Goal: Information Seeking & Learning: Understand process/instructions

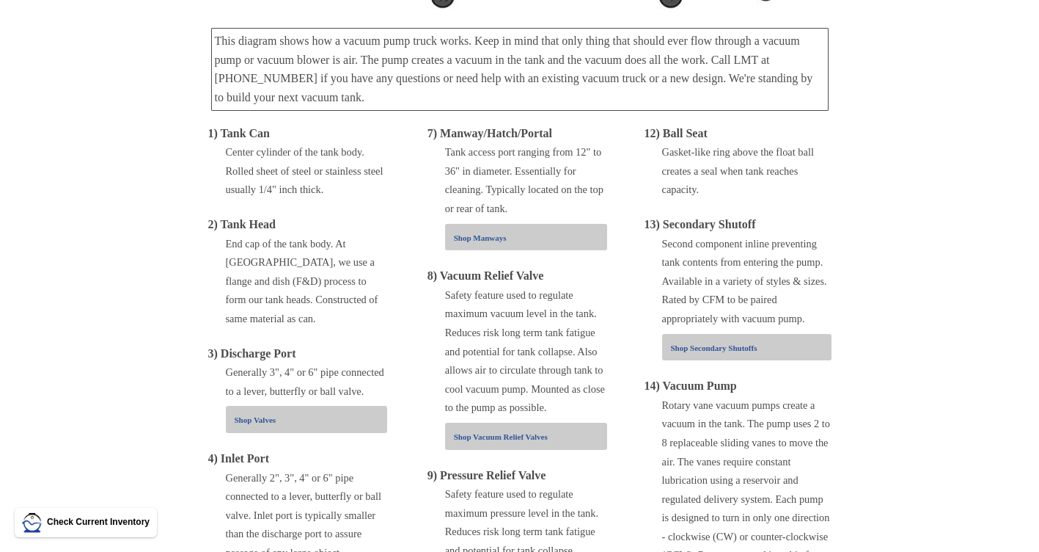
scroll to position [513, 0]
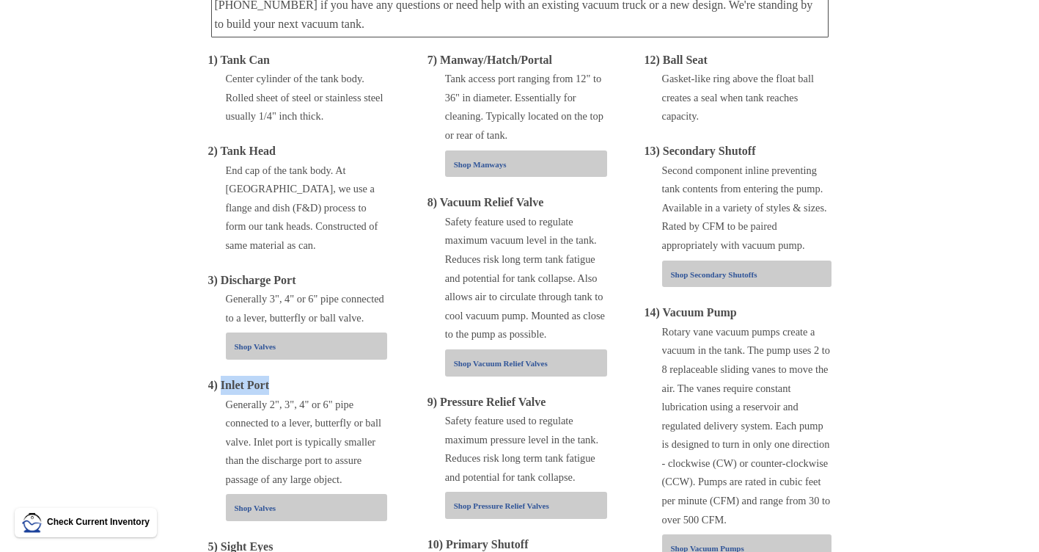
drag, startPoint x: 222, startPoint y: 363, endPoint x: 282, endPoint y: 363, distance: 60.9
click at [282, 376] on div "4) Inlet Port" at bounding box center [298, 385] width 180 height 19
copy span "Inlet Port"
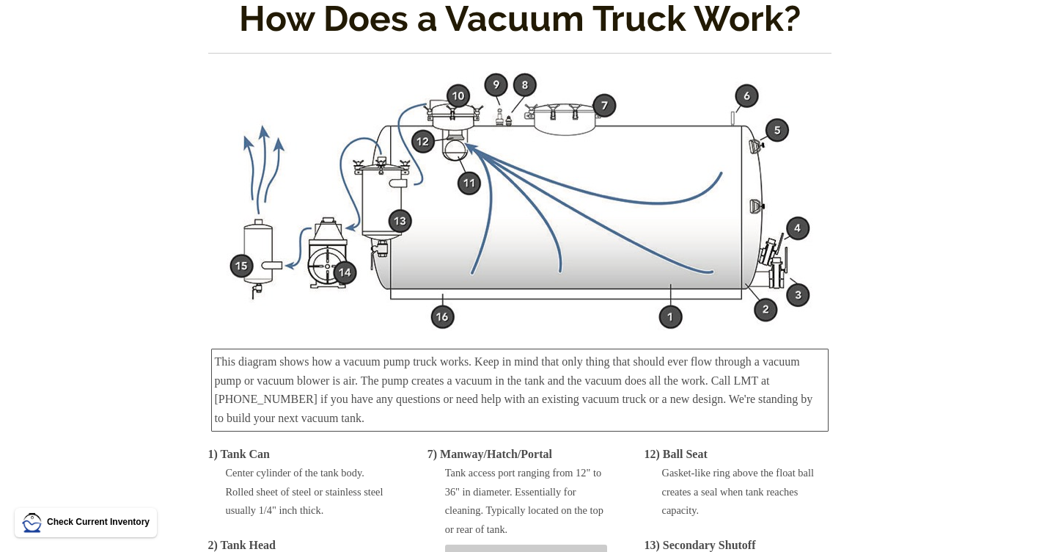
scroll to position [147, 0]
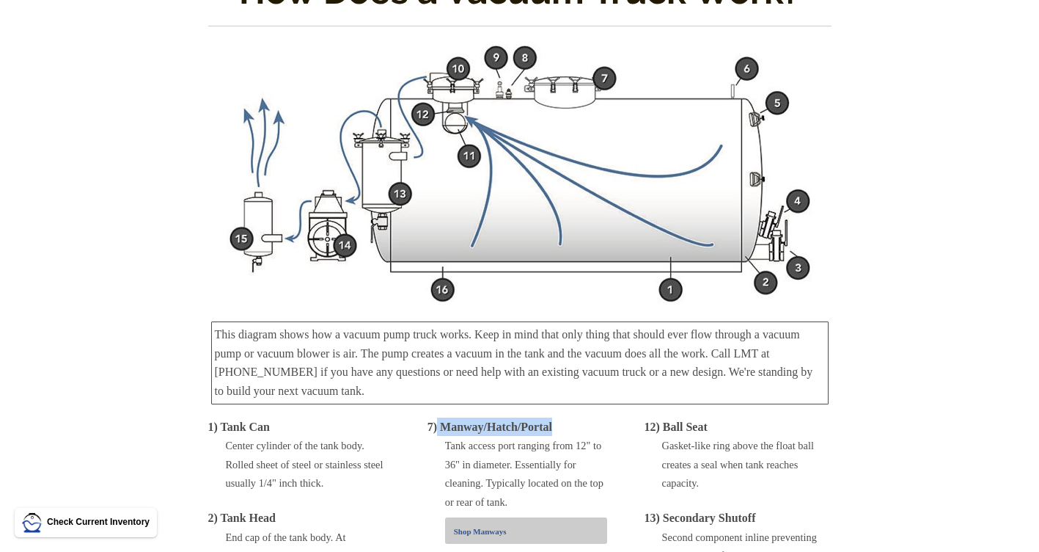
drag, startPoint x: 436, startPoint y: 425, endPoint x: 559, endPoint y: 425, distance: 123.2
click at [559, 425] on div "7) Manway/Hatch/Portal" at bounding box center [518, 426] width 180 height 19
copy span "Manway/Hatch/Portal"
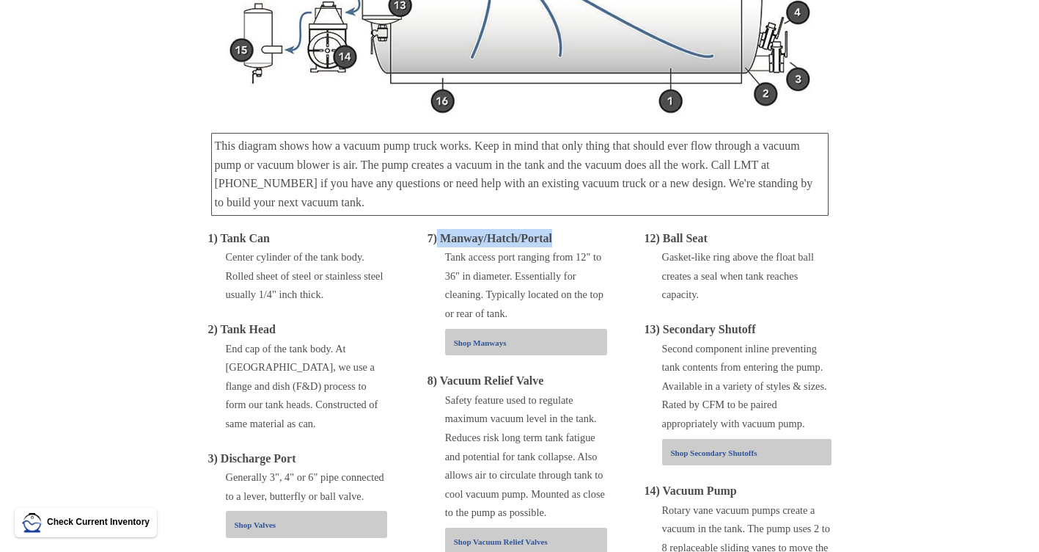
scroll to position [367, 0]
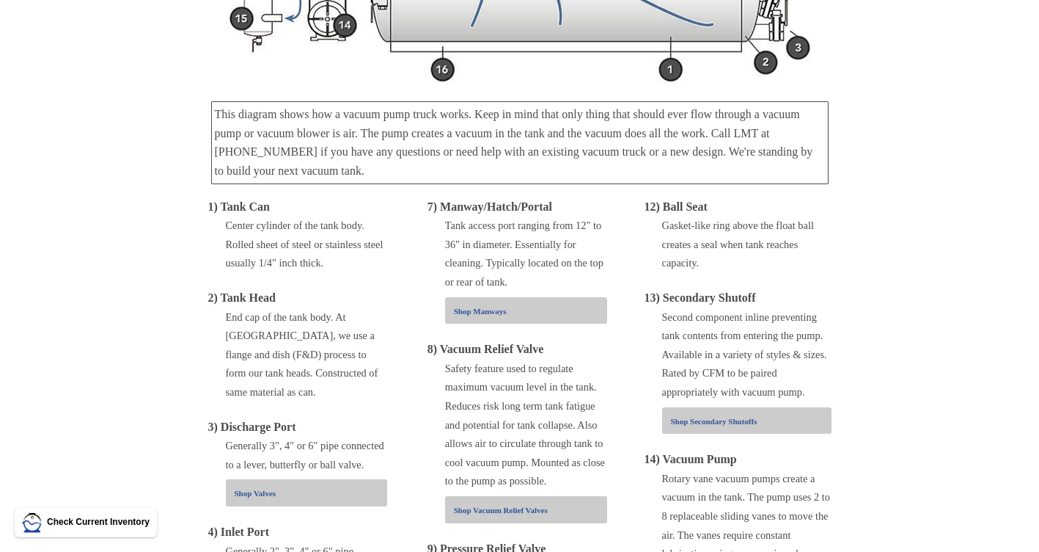
click at [444, 364] on div "Safety feature used to regulate maximum vacuum level in the tank. Reduces risk …" at bounding box center [518, 424] width 180 height 131
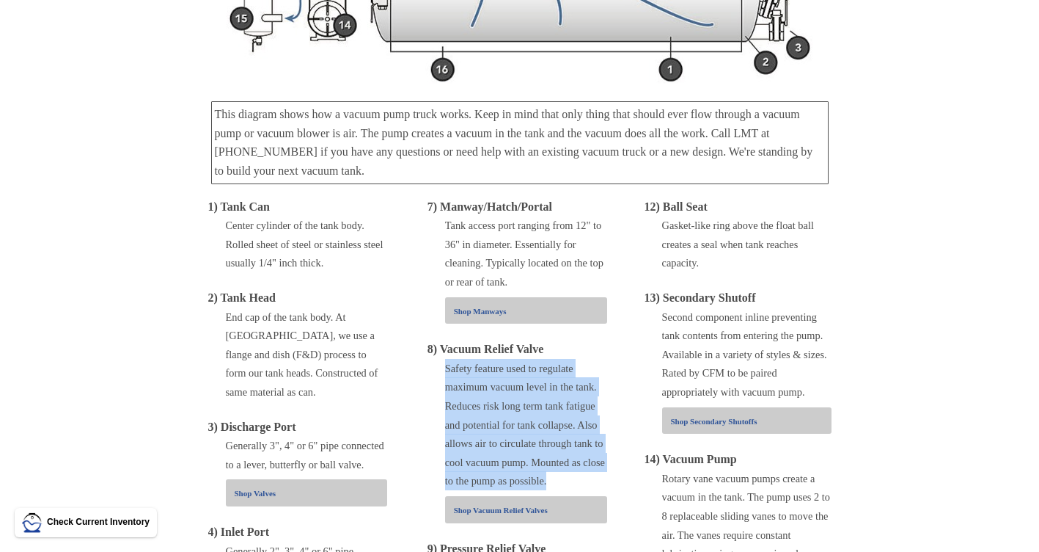
drag, startPoint x: 446, startPoint y: 368, endPoint x: 556, endPoint y: 483, distance: 158.7
click at [556, 483] on div "Safety feature used to regulate maximum vacuum level in the tank. Reduces risk …" at bounding box center [526, 424] width 162 height 131
copy span "Safety feature used to regulate maximum vacuum level in the tank. Reduces risk …"
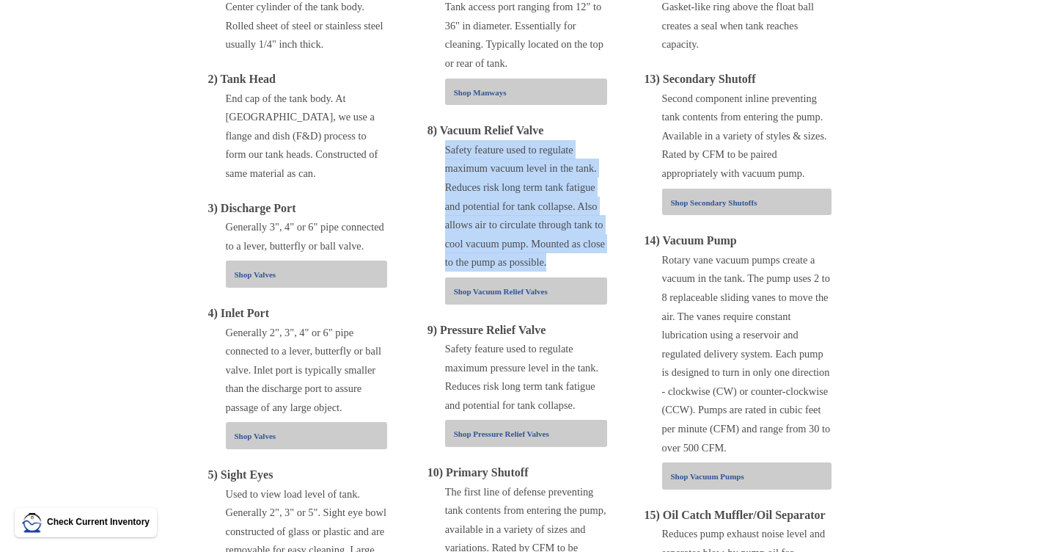
scroll to position [587, 0]
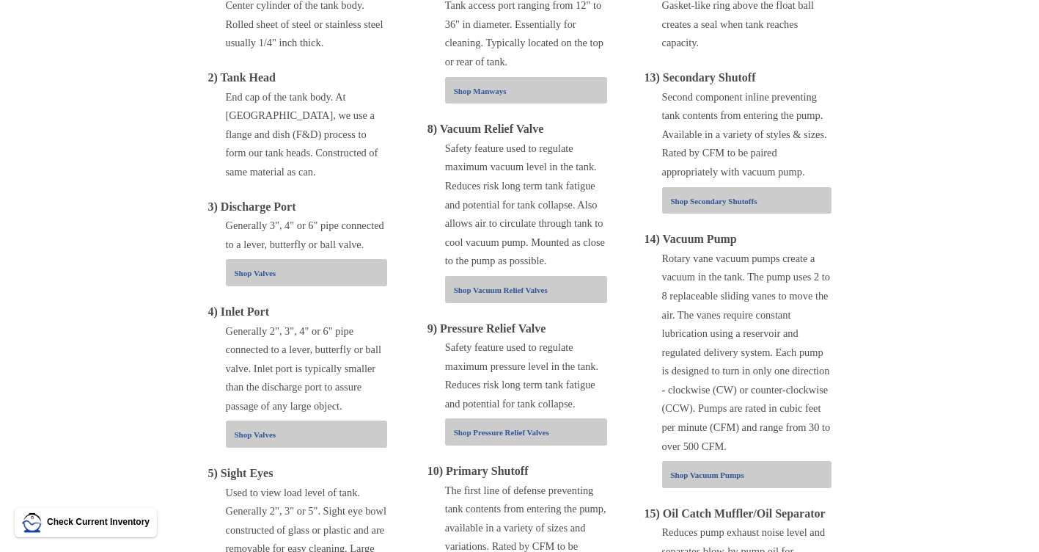
click at [610, 398] on div "1) Tank Can Center cylinder of the tank body. Rolled sheet of steel or stainles…" at bounding box center [520, 372] width 624 height 791
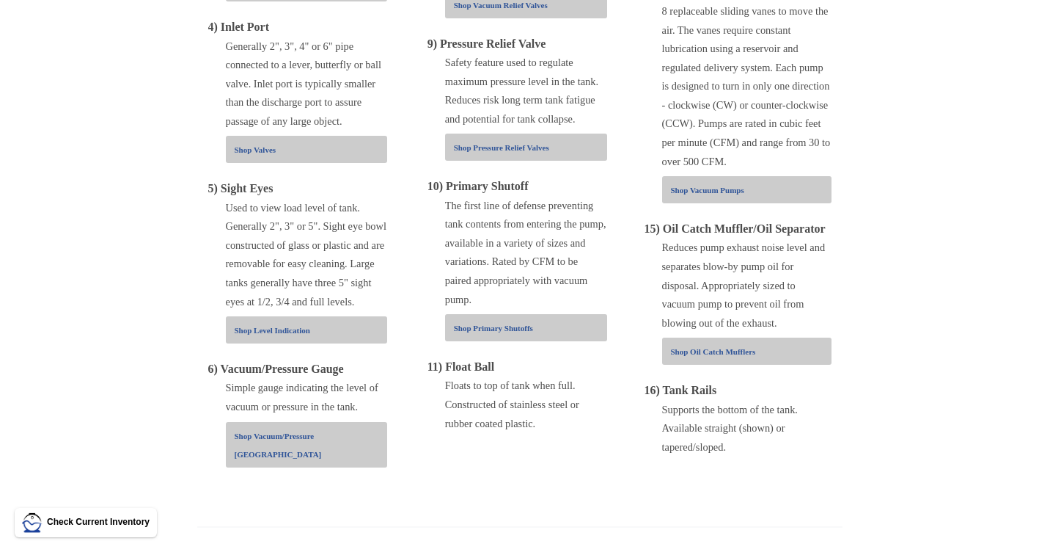
scroll to position [880, 0]
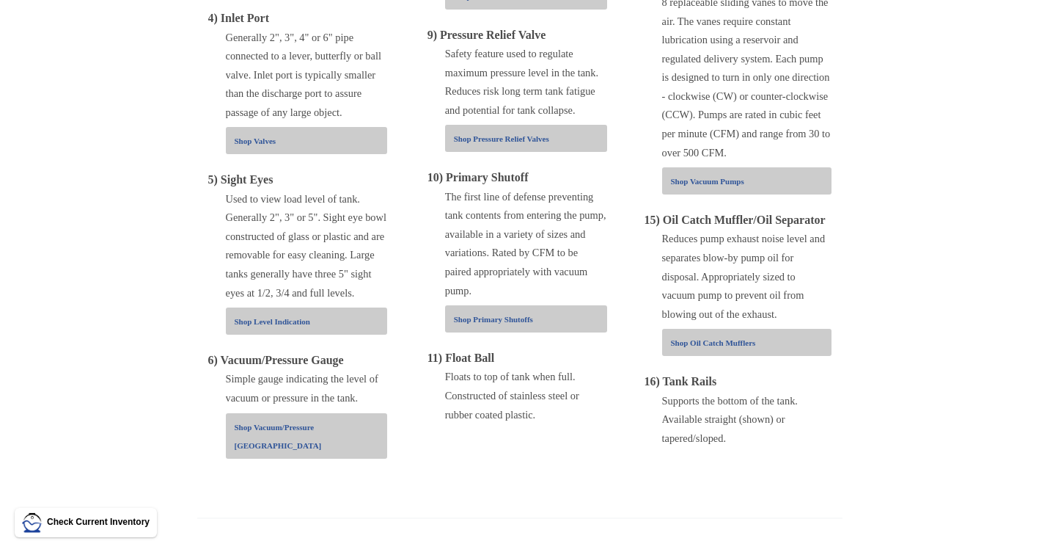
click at [497, 131] on div "Shop Pressure Relief Valves" at bounding box center [530, 137] width 153 height 19
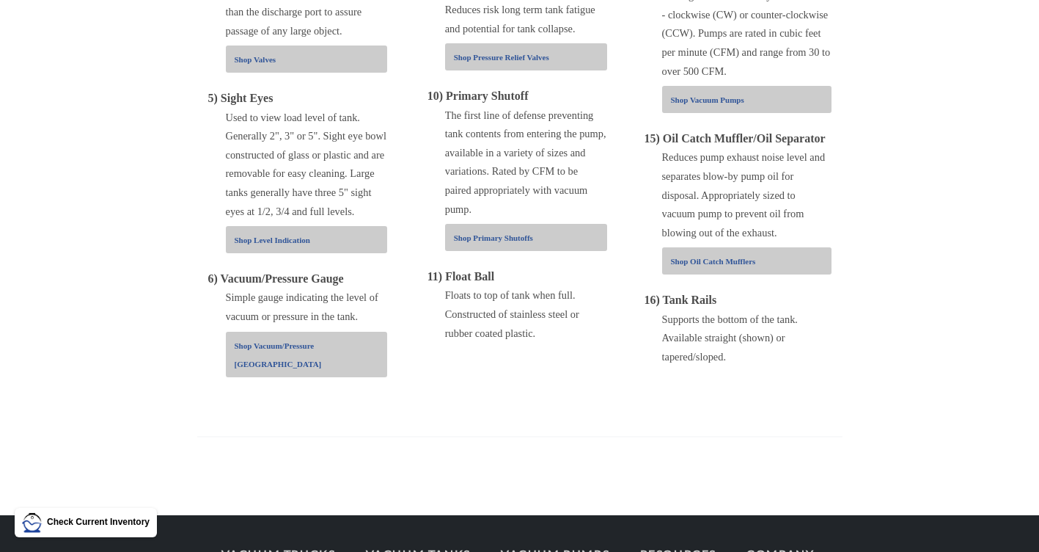
scroll to position [945, 0]
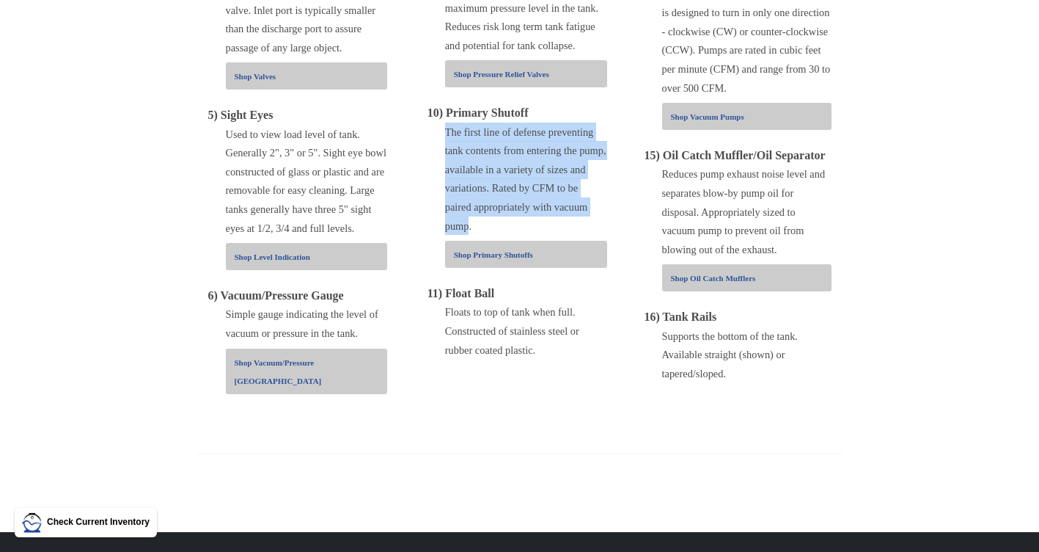
drag, startPoint x: 447, startPoint y: 126, endPoint x: 470, endPoint y: 227, distance: 103.9
click at [470, 227] on span "The first line of defense preventing tank contents from entering the pump, avai…" at bounding box center [525, 179] width 161 height 106
copy span "The first line of defense preventing tank contents from entering the pump, avai…"
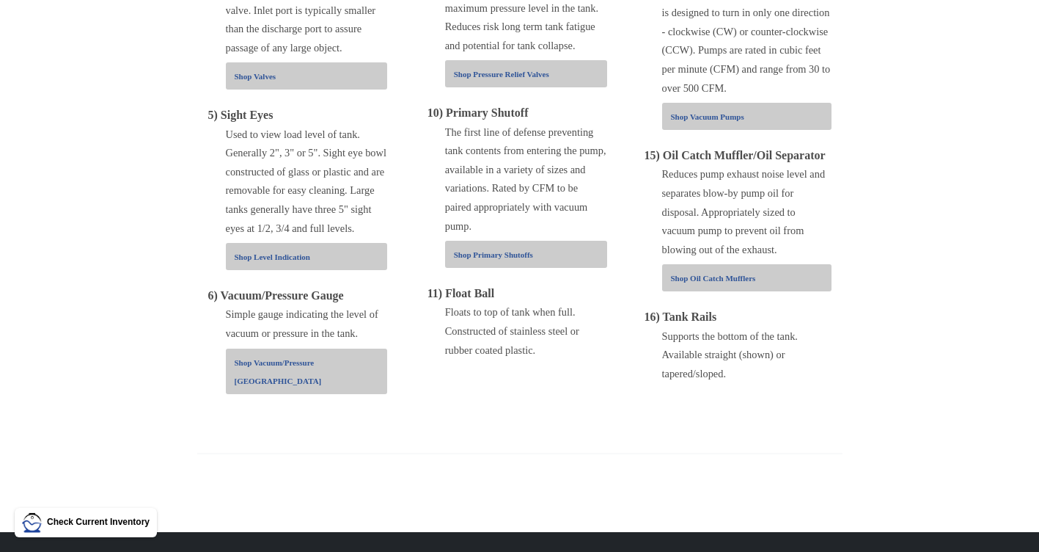
click at [555, 378] on div "1) Tank Can Center cylinder of the tank body. Rolled sheet of steel or stainles…" at bounding box center [520, 14] width 624 height 791
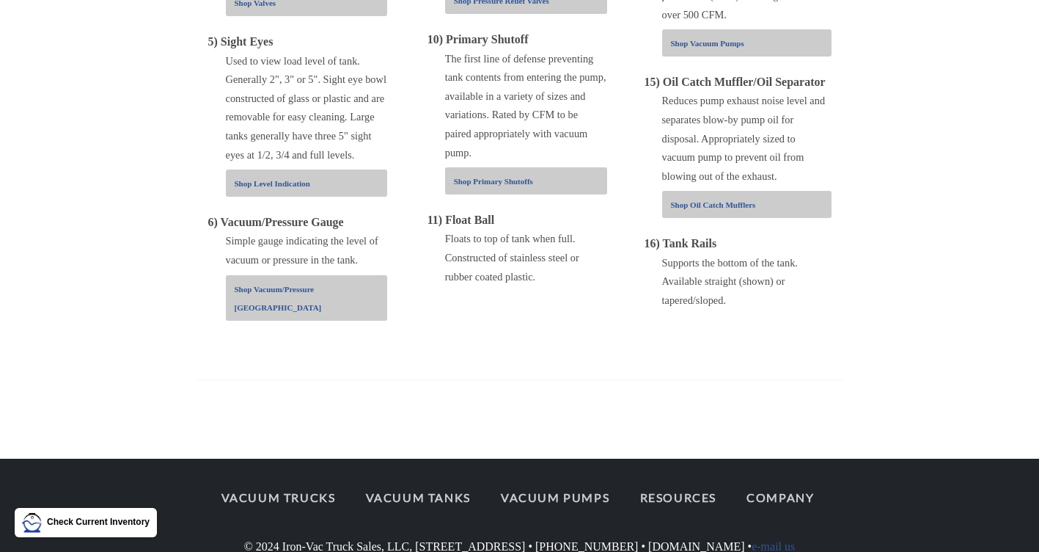
scroll to position [578, 0]
